Goal: Information Seeking & Learning: Learn about a topic

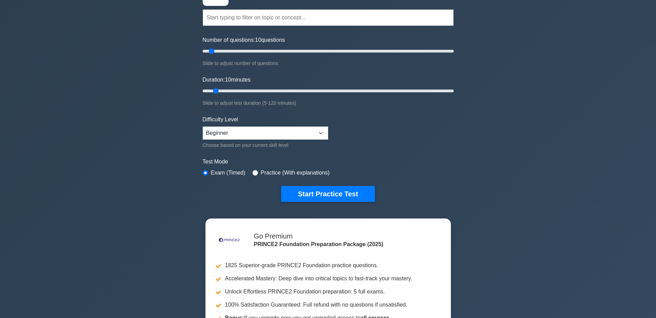
scroll to position [69, 0]
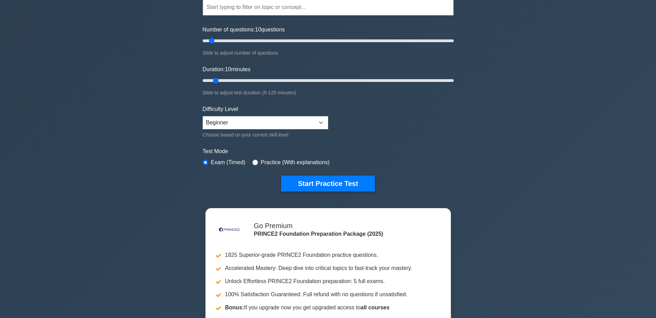
click at [329, 190] on button "Start Practice Test" at bounding box center [327, 184] width 93 height 16
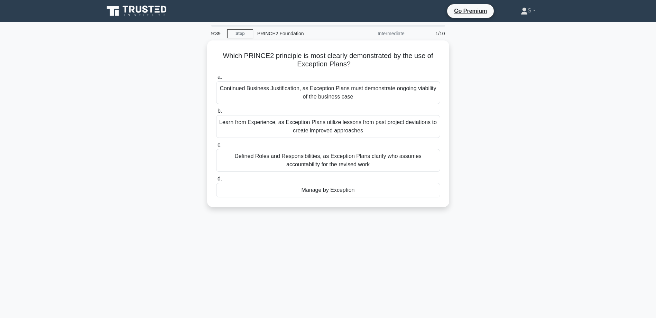
click at [336, 187] on div "Manage by Exception" at bounding box center [328, 190] width 224 height 15
click at [216, 181] on input "d. Manage by Exception" at bounding box center [216, 179] width 0 height 4
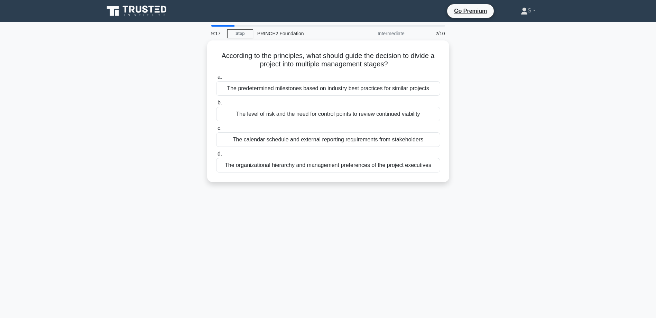
click at [260, 111] on div "The level of risk and the need for control points to review continued viability" at bounding box center [328, 114] width 224 height 15
click at [216, 105] on input "b. The level of risk and the need for control points to review continued viabil…" at bounding box center [216, 103] width 0 height 4
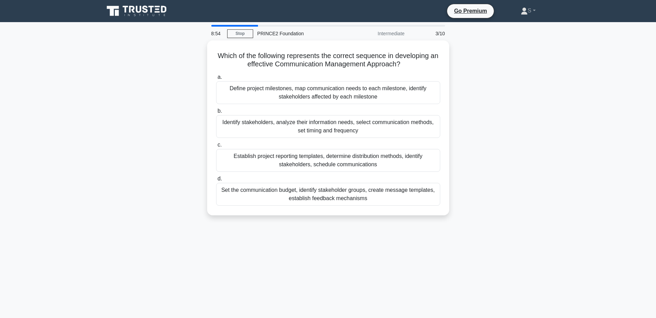
click at [370, 161] on div "Establish project reporting templates, determine distribution methods, identify…" at bounding box center [328, 160] width 224 height 23
click at [216, 147] on input "c. Establish project reporting templates, determine distribution methods, ident…" at bounding box center [216, 145] width 0 height 4
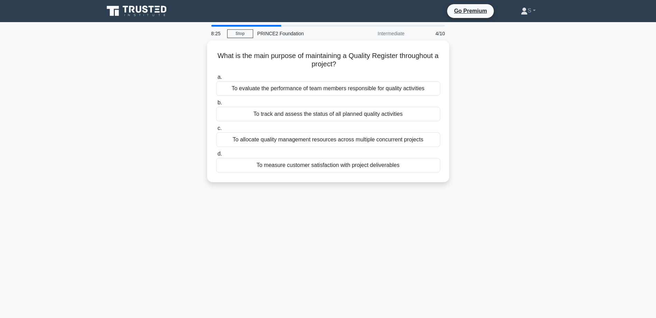
drag, startPoint x: 340, startPoint y: 113, endPoint x: 568, endPoint y: 123, distance: 228.6
click at [568, 123] on main "8:25 Stop PRINCE2 Foundation Intermediate 4/10 What is the main purpose of main…" at bounding box center [328, 197] width 656 height 351
click at [369, 164] on div "To measure customer satisfaction with project deliverables" at bounding box center [328, 165] width 224 height 15
click at [216, 156] on input "d. To measure customer satisfaction with project deliverables" at bounding box center [216, 154] width 0 height 4
click at [373, 110] on div "That they are measurable and aligned with customer expectations" at bounding box center [328, 114] width 224 height 15
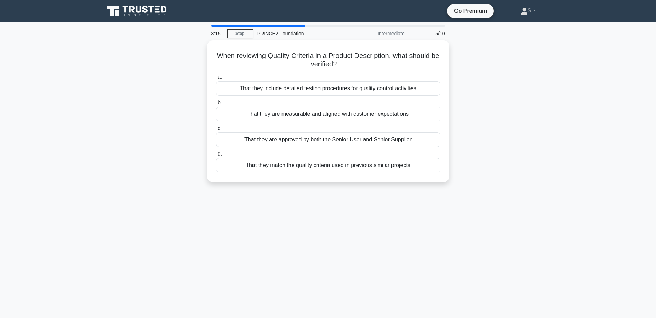
click at [216, 105] on input "b. That they are measurable and aligned with customer expectations" at bounding box center [216, 103] width 0 height 4
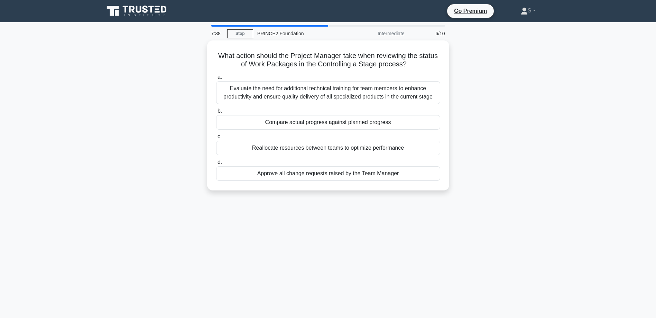
click at [383, 124] on div "Compare actual progress against planned progress" at bounding box center [328, 122] width 224 height 15
click at [216, 113] on input "b. Compare actual progress against planned progress" at bounding box center [216, 111] width 0 height 4
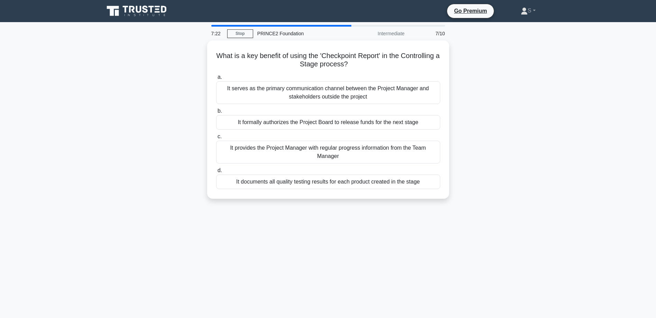
click at [419, 119] on div "It formally authorizes the Project Board to release funds for the next stage" at bounding box center [328, 122] width 224 height 15
click at [216, 113] on input "b. It formally authorizes the Project Board to release funds for the next stage" at bounding box center [216, 111] width 0 height 4
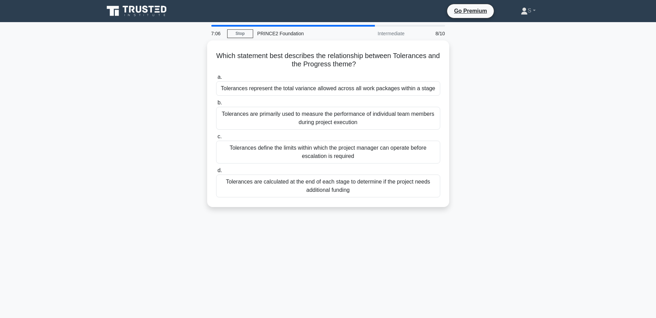
click at [386, 151] on div "Tolerances define the limits within which the project manager can operate befor…" at bounding box center [328, 152] width 224 height 23
click at [216, 139] on input "c. Tolerances define the limits within which the project manager can operate be…" at bounding box center [216, 136] width 0 height 4
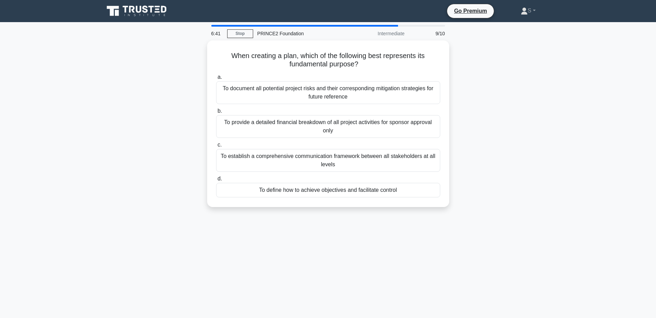
click at [320, 91] on div "To document all potential project risks and their corresponding mitigation stra…" at bounding box center [328, 92] width 224 height 23
click at [216, 79] on input "a. To document all potential project risks and their corresponding mitigation s…" at bounding box center [216, 77] width 0 height 4
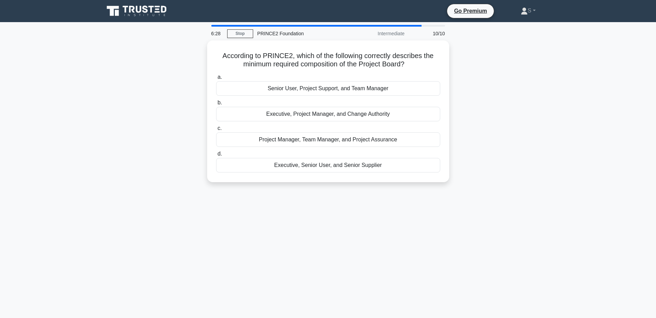
click at [357, 163] on div "Executive, Senior User, and Senior Supplier" at bounding box center [328, 165] width 224 height 15
click at [216, 156] on input "d. Executive, Senior User, and Senior Supplier" at bounding box center [216, 154] width 0 height 4
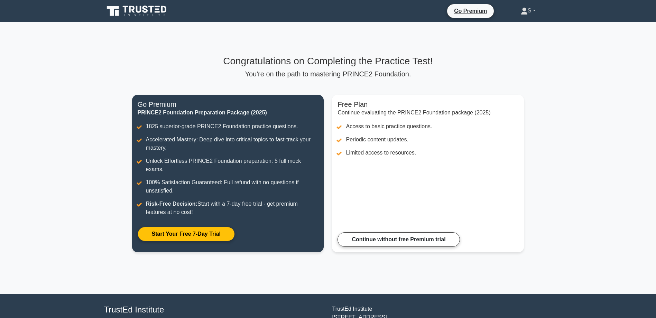
click at [530, 11] on link "S" at bounding box center [528, 11] width 48 height 14
click at [525, 28] on link "Profile" at bounding box center [531, 26] width 55 height 11
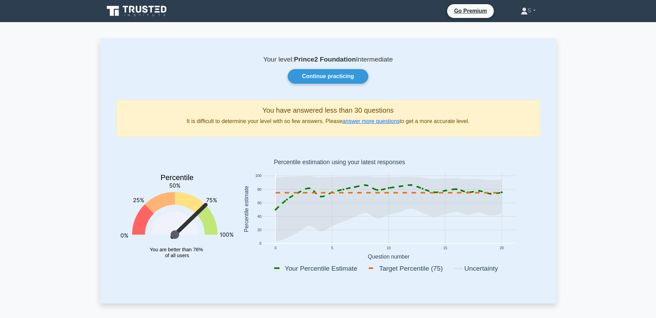
click at [366, 122] on link "answer more questions" at bounding box center [370, 121] width 57 height 6
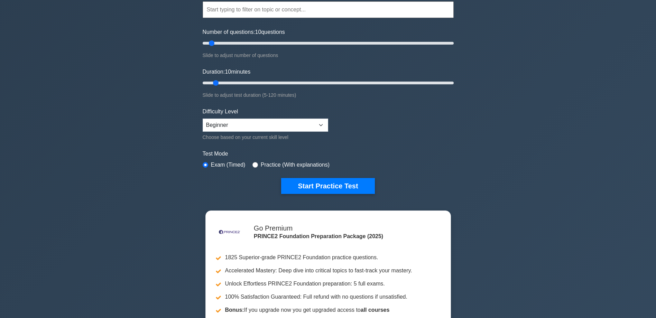
scroll to position [69, 0]
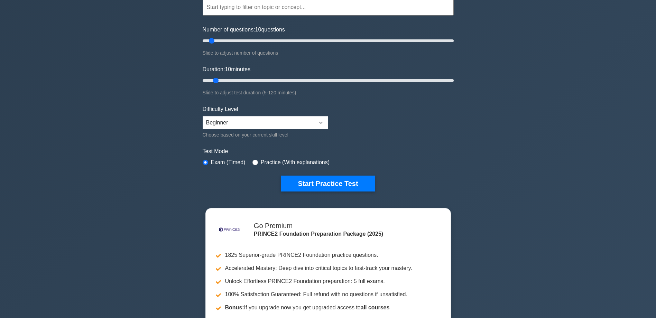
click at [267, 159] on label "Practice (With explanations)" at bounding box center [295, 162] width 69 height 8
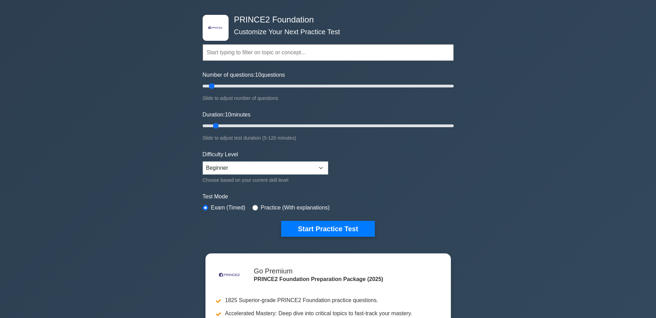
scroll to position [35, 0]
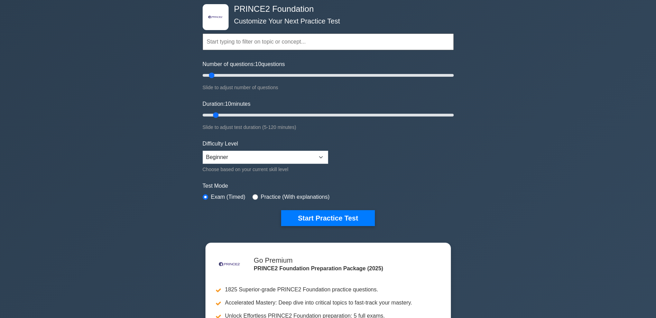
click at [323, 219] on button "Start Practice Test" at bounding box center [327, 218] width 93 height 16
